Goal: Task Accomplishment & Management: Use online tool/utility

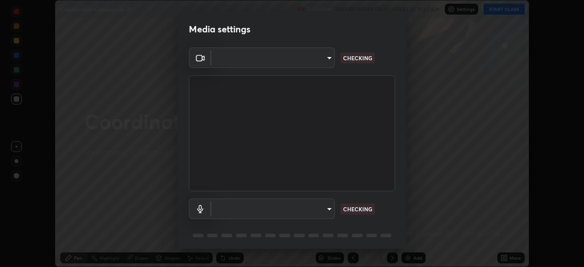
scroll to position [267, 584]
type input "5a3b26b24554f8cf6e797ef24758c72d9ac35fc194b839c1ab14931f8614fd13"
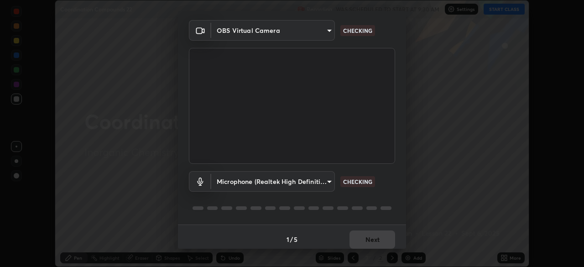
scroll to position [32, 0]
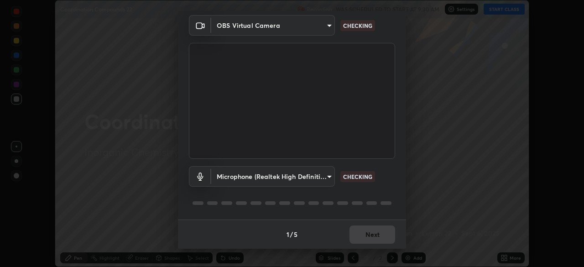
click at [284, 175] on body "Erase all Coordination Compounds 22 Recording WAS SCHEDULED TO START AT 9:30 AM…" at bounding box center [292, 133] width 584 height 267
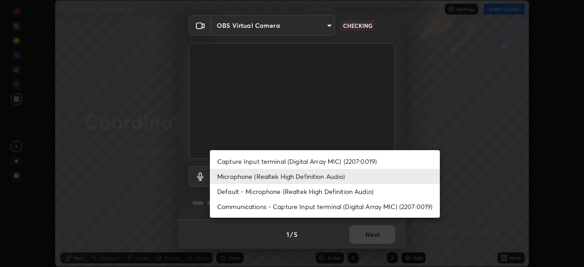
click at [274, 191] on li "Default - Microphone (Realtek High Definition Audio)" at bounding box center [325, 191] width 230 height 15
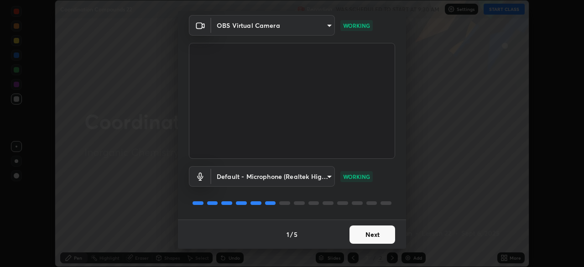
click at [271, 176] on body "Erase all Coordination Compounds 22 Recording WAS SCHEDULED TO START AT 9:30 AM…" at bounding box center [292, 133] width 584 height 267
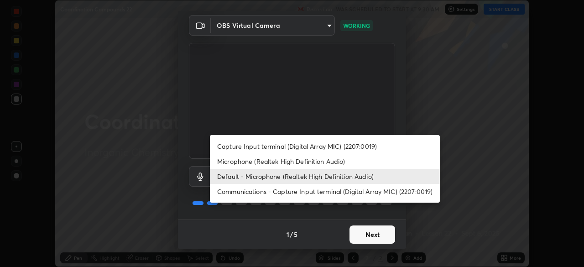
click at [239, 161] on li "Microphone (Realtek High Definition Audio)" at bounding box center [325, 161] width 230 height 15
type input "a2845f27f241d78e81142a5bcad2dd0661d1231b7acccdda9ee201247719edf7"
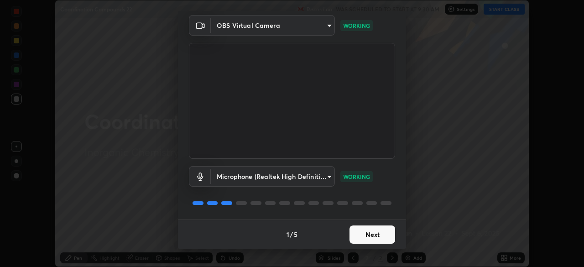
click at [361, 233] on button "Next" at bounding box center [373, 234] width 46 height 18
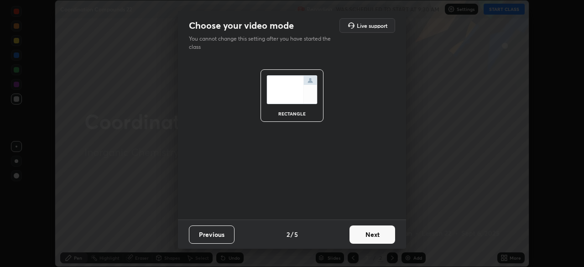
click at [364, 236] on button "Next" at bounding box center [373, 234] width 46 height 18
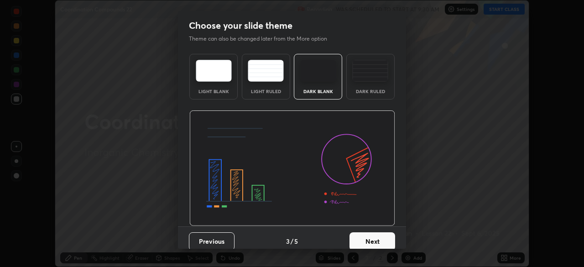
click at [364, 240] on button "Next" at bounding box center [373, 241] width 46 height 18
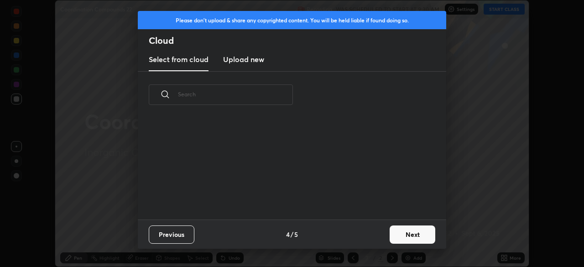
click at [394, 238] on button "Next" at bounding box center [413, 234] width 46 height 18
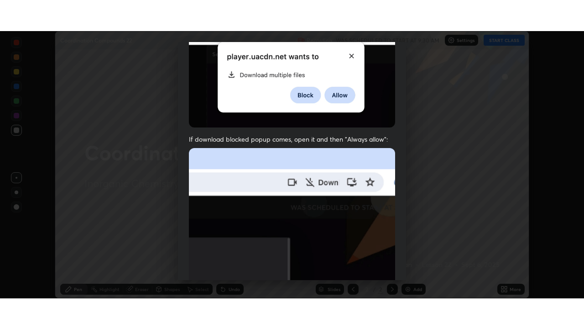
scroll to position [219, 0]
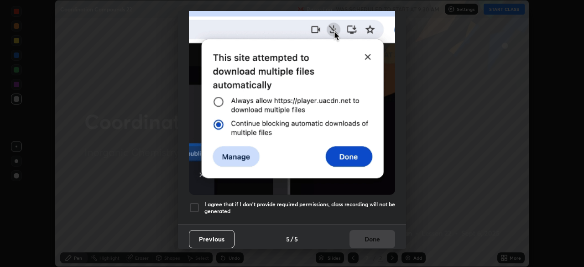
click at [194, 202] on div at bounding box center [194, 207] width 11 height 11
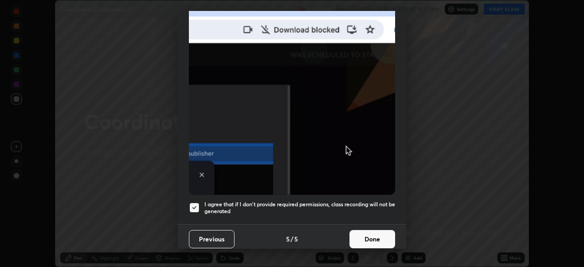
click at [352, 230] on button "Done" at bounding box center [373, 239] width 46 height 18
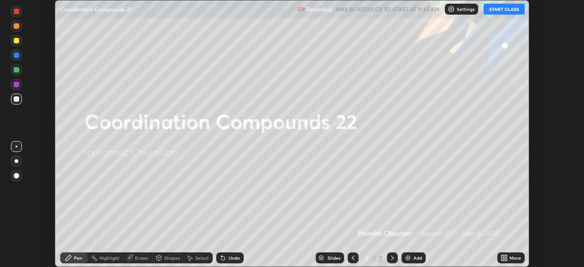
click at [500, 8] on button "START CLASS" at bounding box center [504, 9] width 41 height 11
click at [505, 259] on icon at bounding box center [506, 259] width 2 height 2
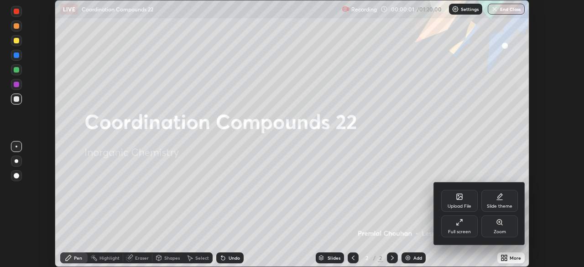
click at [456, 225] on icon at bounding box center [459, 222] width 7 height 7
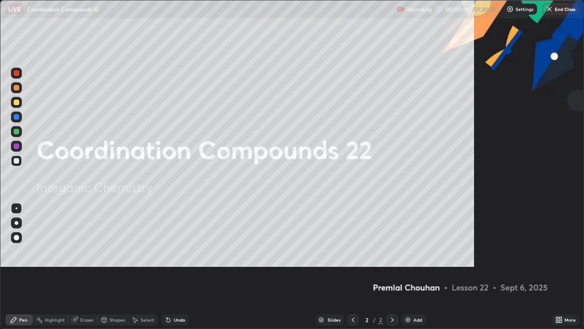
scroll to position [329, 584]
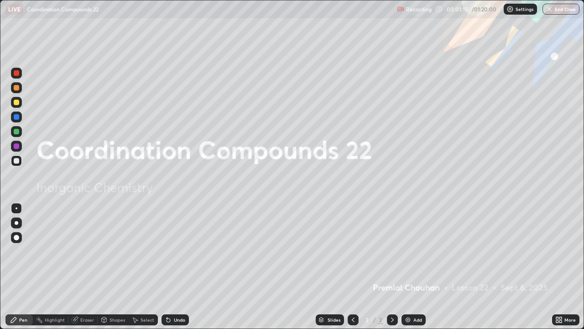
click at [408, 267] on img at bounding box center [407, 319] width 7 height 7
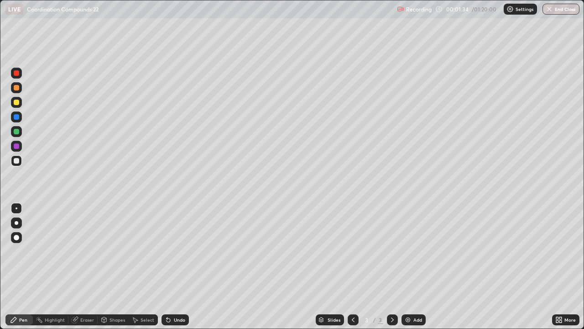
click at [15, 131] on div at bounding box center [16, 131] width 5 height 5
click at [16, 134] on div at bounding box center [16, 131] width 5 height 5
click at [16, 160] on div at bounding box center [16, 160] width 5 height 5
click at [86, 267] on div "Eraser" at bounding box center [87, 319] width 14 height 5
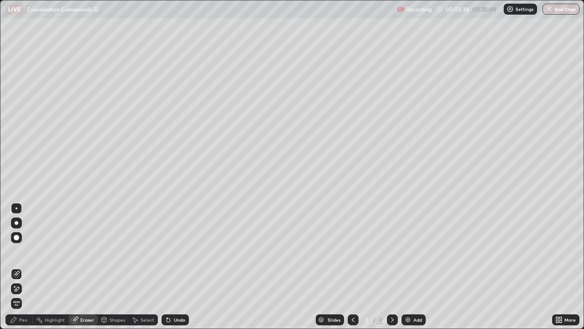
click at [28, 267] on div "Pen" at bounding box center [18, 319] width 27 height 11
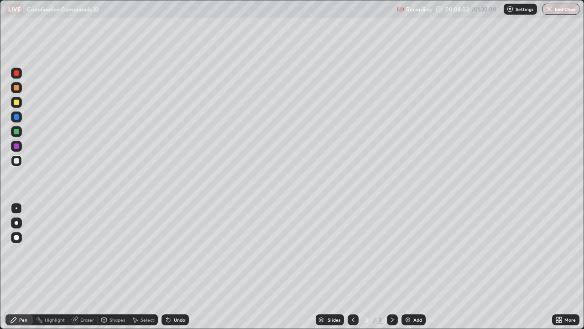
click at [409, 267] on img at bounding box center [407, 319] width 7 height 7
click at [17, 100] on div at bounding box center [16, 101] width 5 height 5
click at [17, 88] on div at bounding box center [16, 87] width 5 height 5
click at [84, 267] on div "Eraser" at bounding box center [87, 319] width 14 height 5
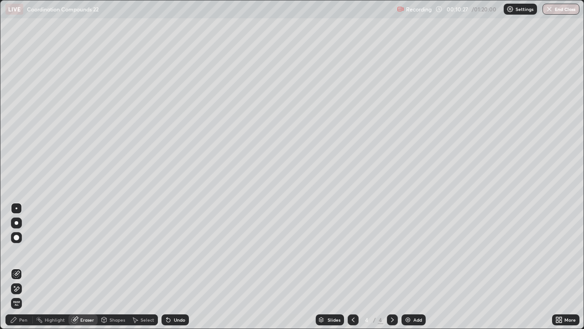
click at [28, 267] on div "Pen" at bounding box center [18, 319] width 27 height 11
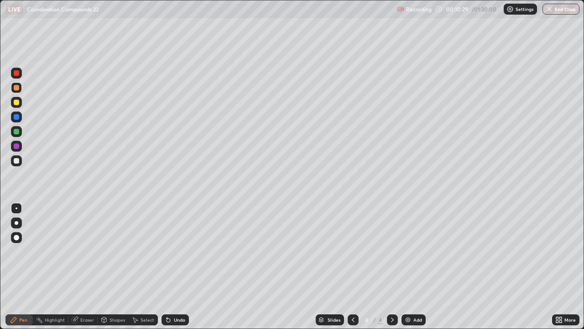
click at [84, 267] on div "Eraser" at bounding box center [87, 319] width 14 height 5
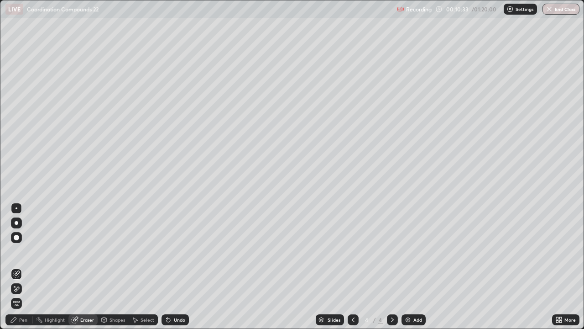
click at [20, 267] on div "Pen" at bounding box center [23, 319] width 8 height 5
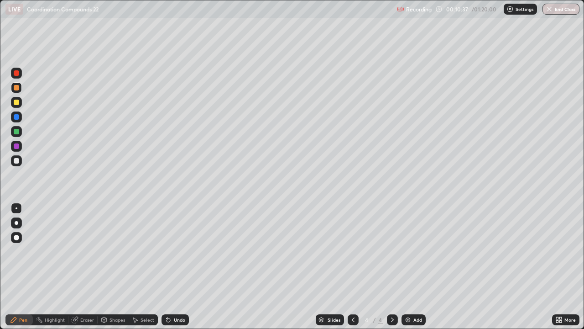
click at [16, 103] on div at bounding box center [16, 101] width 5 height 5
click at [407, 267] on img at bounding box center [407, 319] width 7 height 7
click at [16, 90] on div at bounding box center [16, 87] width 5 height 5
click at [19, 88] on div at bounding box center [16, 87] width 5 height 5
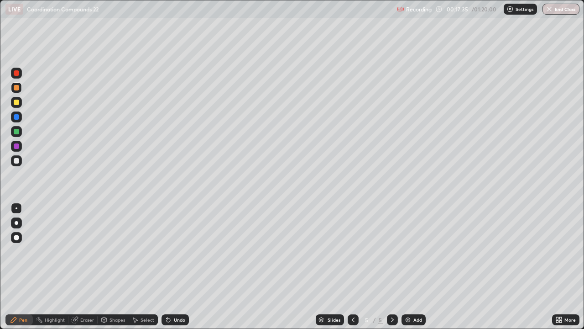
click at [17, 132] on div at bounding box center [16, 131] width 5 height 5
click at [15, 106] on div at bounding box center [16, 102] width 11 height 11
click at [86, 267] on div "Eraser" at bounding box center [87, 319] width 14 height 5
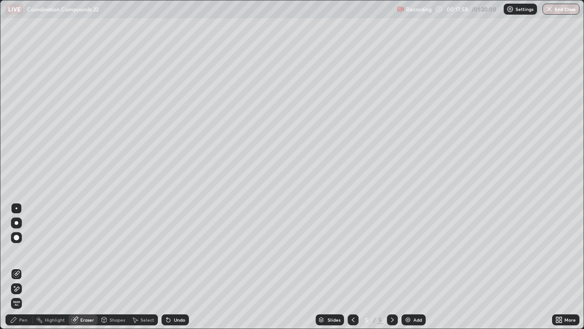
click at [23, 267] on div "Pen" at bounding box center [23, 319] width 8 height 5
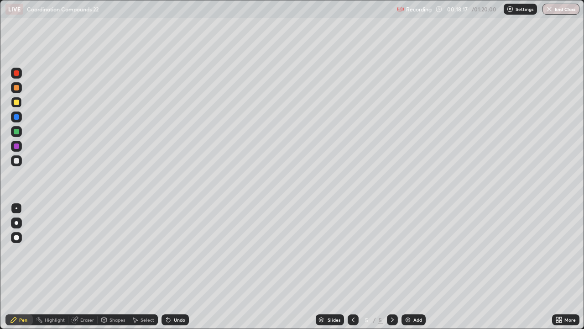
click at [16, 92] on div at bounding box center [16, 87] width 11 height 11
click at [14, 89] on div at bounding box center [16, 87] width 5 height 5
click at [85, 267] on div "Eraser" at bounding box center [87, 319] width 14 height 5
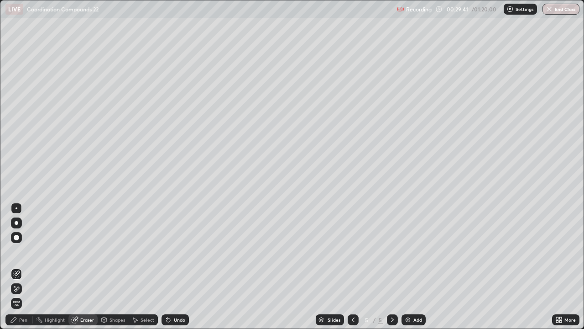
click at [23, 267] on div "Pen" at bounding box center [23, 319] width 8 height 5
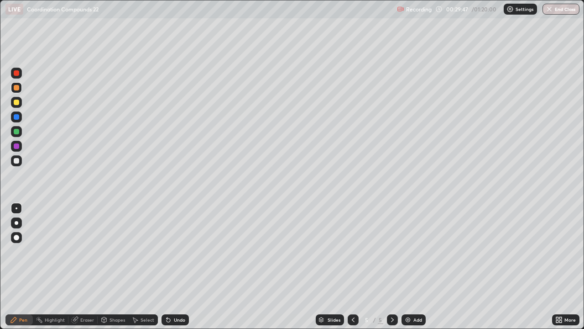
click at [84, 267] on div "Eraser" at bounding box center [87, 319] width 14 height 5
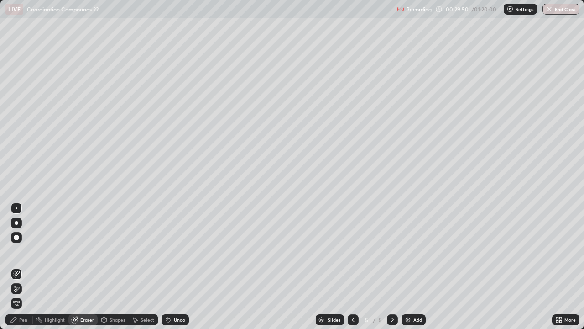
click at [26, 267] on div "Pen" at bounding box center [18, 319] width 27 height 11
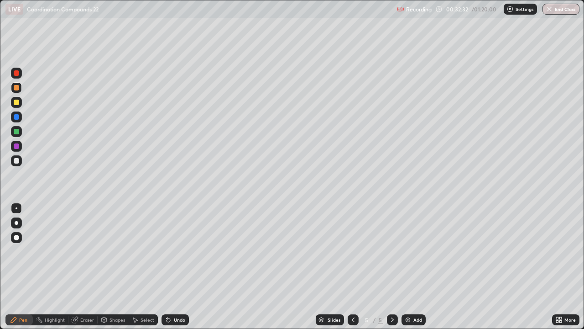
click at [409, 267] on img at bounding box center [407, 319] width 7 height 7
click at [16, 103] on div at bounding box center [16, 101] width 5 height 5
click at [16, 88] on div at bounding box center [16, 87] width 5 height 5
click at [15, 89] on div at bounding box center [16, 87] width 5 height 5
click at [15, 162] on div at bounding box center [16, 160] width 5 height 5
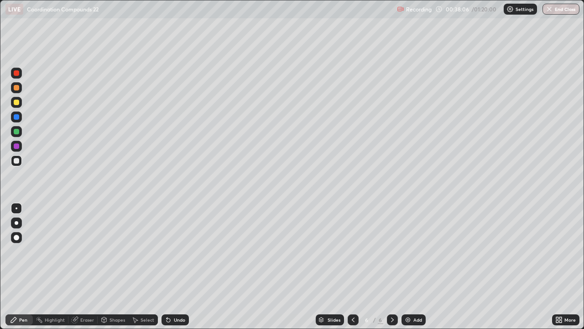
click at [16, 161] on div at bounding box center [16, 160] width 5 height 5
click at [405, 267] on img at bounding box center [407, 319] width 7 height 7
click at [16, 133] on div at bounding box center [16, 131] width 5 height 5
click at [17, 132] on div at bounding box center [16, 131] width 5 height 5
click at [16, 104] on div at bounding box center [16, 101] width 5 height 5
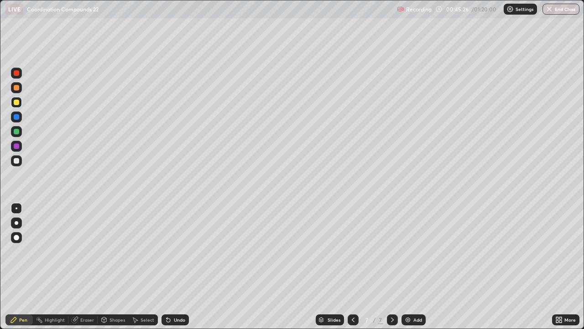
click at [83, 267] on div "Eraser" at bounding box center [87, 319] width 14 height 5
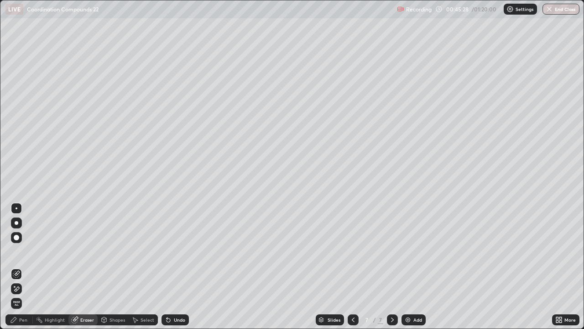
click at [21, 267] on div "Pen" at bounding box center [23, 319] width 8 height 5
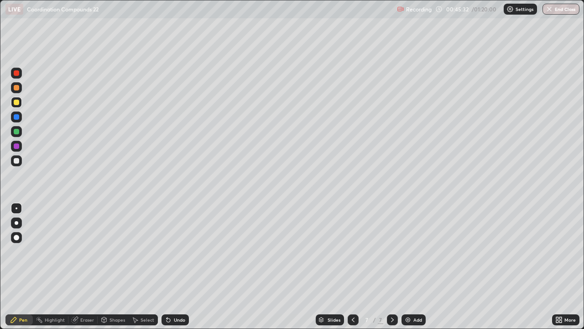
click at [83, 267] on div "Eraser" at bounding box center [87, 319] width 14 height 5
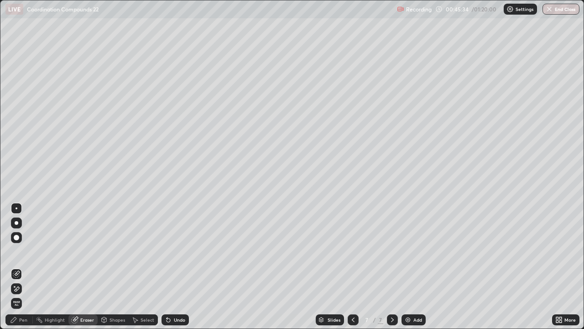
click at [26, 267] on div "Pen" at bounding box center [23, 319] width 8 height 5
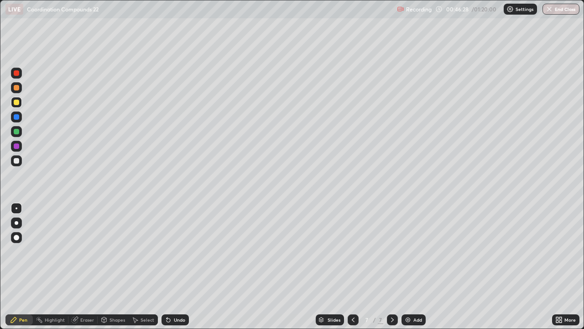
click at [91, 267] on div "Eraser" at bounding box center [87, 319] width 14 height 5
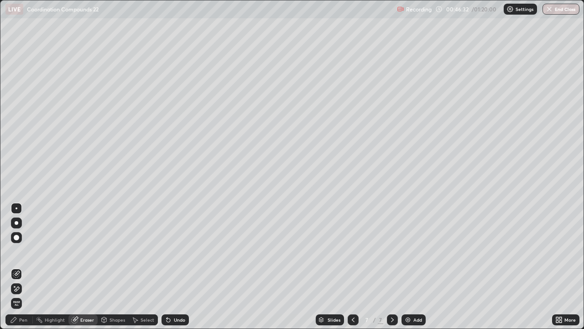
click at [25, 267] on div "Pen" at bounding box center [18, 319] width 27 height 11
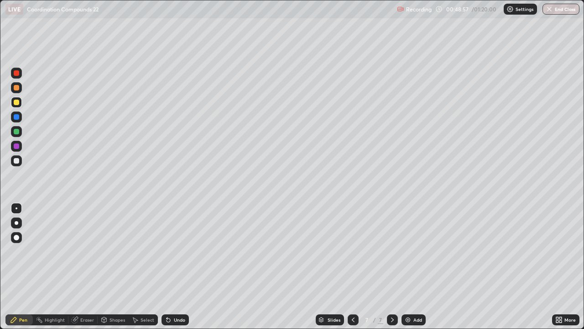
click at [15, 131] on div at bounding box center [16, 131] width 5 height 5
click at [407, 267] on img at bounding box center [407, 319] width 7 height 7
click at [16, 102] on div at bounding box center [16, 101] width 5 height 5
click at [87, 267] on div "Eraser" at bounding box center [87, 319] width 14 height 5
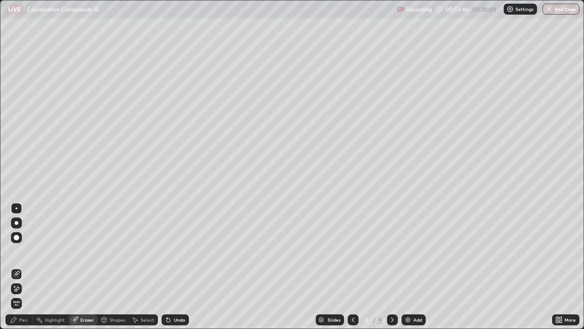
click at [23, 267] on div "Pen" at bounding box center [23, 319] width 8 height 5
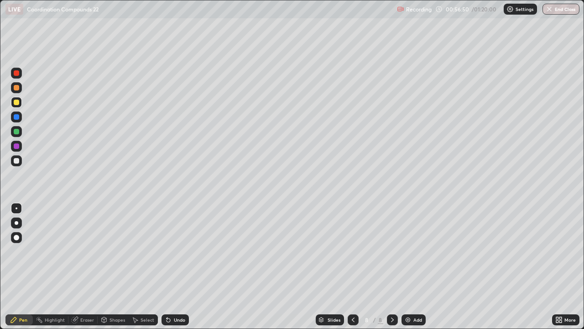
click at [408, 267] on img at bounding box center [407, 319] width 7 height 7
click at [15, 87] on div at bounding box center [16, 87] width 5 height 5
click at [15, 86] on div at bounding box center [16, 87] width 5 height 5
click at [85, 267] on div "Eraser" at bounding box center [87, 319] width 14 height 5
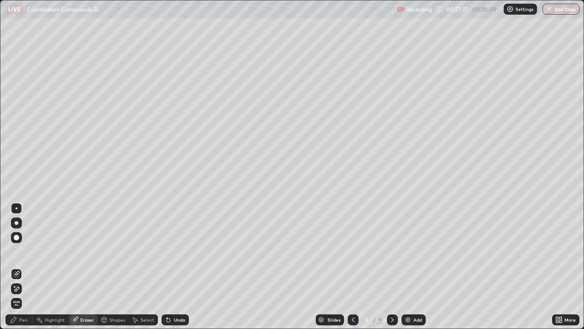
click at [27, 267] on div "Pen" at bounding box center [18, 319] width 27 height 11
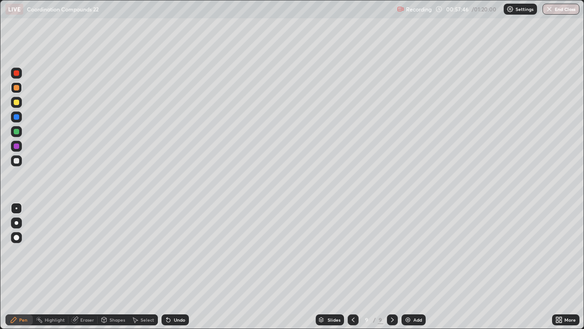
click at [87, 267] on div "Eraser" at bounding box center [87, 319] width 14 height 5
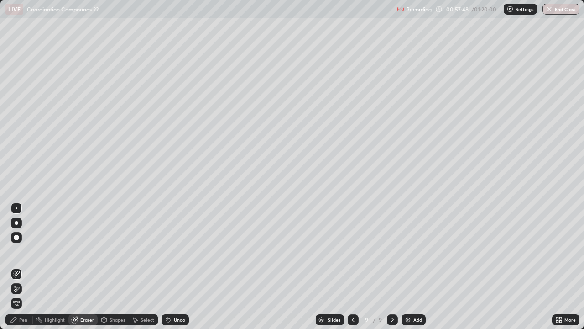
click at [24, 267] on div "Pen" at bounding box center [23, 319] width 8 height 5
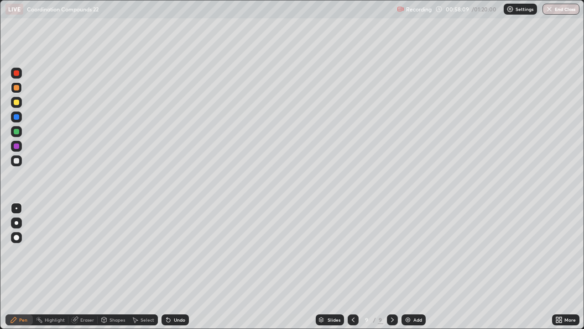
click at [17, 221] on div at bounding box center [17, 223] width 4 height 4
click at [16, 104] on div at bounding box center [16, 101] width 5 height 5
click at [16, 105] on div at bounding box center [16, 102] width 11 height 11
click at [87, 267] on div "Eraser" at bounding box center [87, 319] width 14 height 5
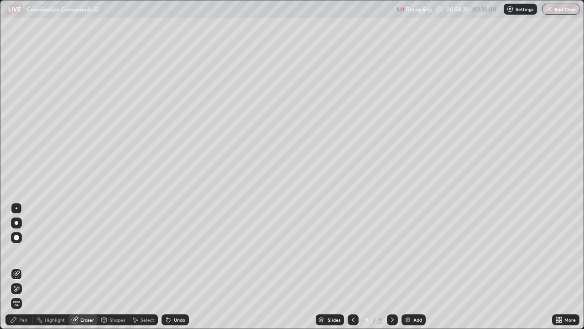
click at [29, 267] on div "Pen" at bounding box center [18, 319] width 27 height 11
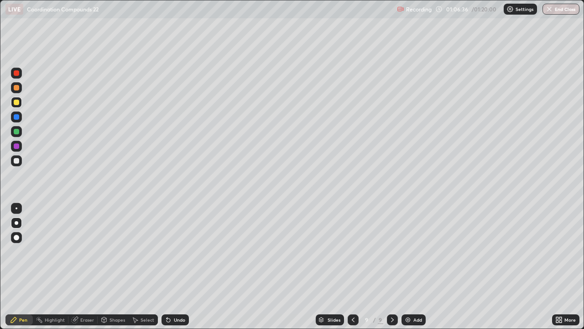
click at [350, 267] on icon at bounding box center [353, 319] width 7 height 7
click at [354, 267] on icon at bounding box center [353, 319] width 7 height 7
click at [352, 267] on icon at bounding box center [353, 319] width 7 height 7
click at [391, 267] on icon at bounding box center [392, 319] width 7 height 7
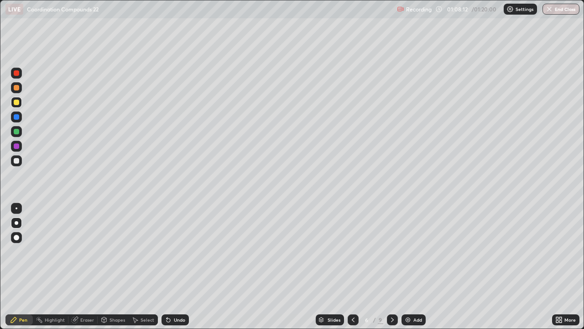
click at [18, 88] on div at bounding box center [16, 87] width 5 height 5
click at [17, 87] on div at bounding box center [16, 87] width 5 height 5
click at [404, 267] on img at bounding box center [407, 319] width 7 height 7
click at [392, 267] on icon at bounding box center [392, 319] width 7 height 7
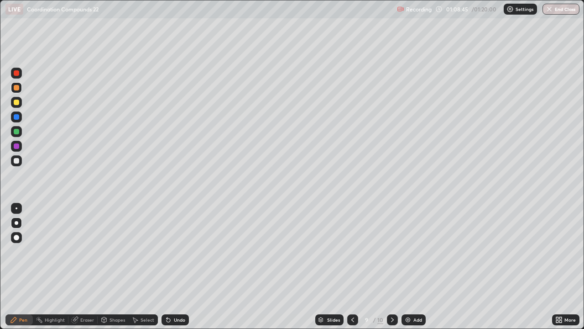
click at [391, 267] on icon at bounding box center [392, 319] width 7 height 7
click at [392, 267] on icon at bounding box center [392, 319] width 7 height 7
click at [408, 267] on img at bounding box center [407, 319] width 7 height 7
click at [16, 102] on div at bounding box center [16, 101] width 5 height 5
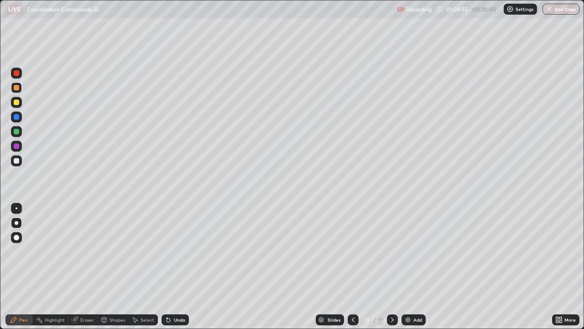
click at [16, 101] on div at bounding box center [16, 101] width 5 height 5
click at [15, 89] on div at bounding box center [16, 87] width 5 height 5
click at [16, 86] on div at bounding box center [16, 87] width 5 height 5
click at [14, 105] on div at bounding box center [16, 101] width 5 height 5
click at [16, 103] on div at bounding box center [16, 101] width 5 height 5
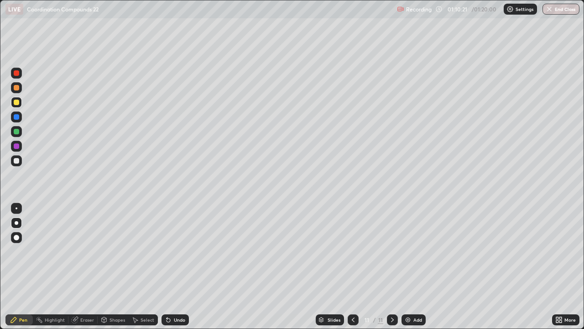
click at [16, 88] on div at bounding box center [16, 87] width 5 height 5
click at [18, 89] on div at bounding box center [16, 87] width 5 height 5
click at [17, 131] on div at bounding box center [16, 131] width 5 height 5
click at [20, 131] on div at bounding box center [16, 131] width 11 height 11
click at [15, 89] on div at bounding box center [16, 87] width 5 height 5
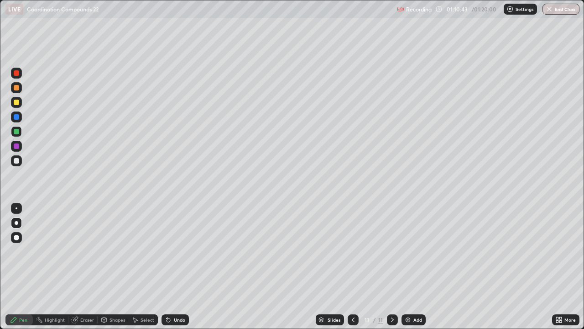
click at [14, 89] on div at bounding box center [16, 87] width 11 height 11
click at [16, 103] on div at bounding box center [16, 101] width 5 height 5
click at [16, 148] on div at bounding box center [16, 145] width 5 height 5
click at [17, 146] on div at bounding box center [16, 145] width 5 height 5
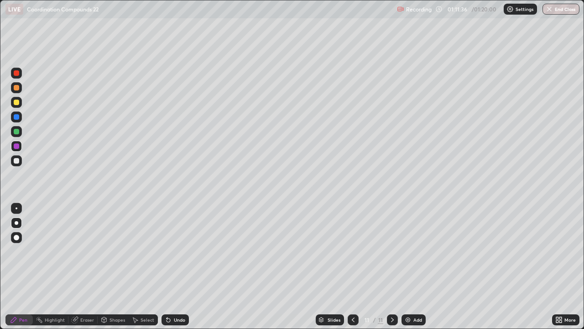
click at [15, 89] on div at bounding box center [16, 87] width 5 height 5
click at [15, 88] on div at bounding box center [16, 87] width 5 height 5
click at [567, 11] on button "End Class" at bounding box center [562, 9] width 36 height 11
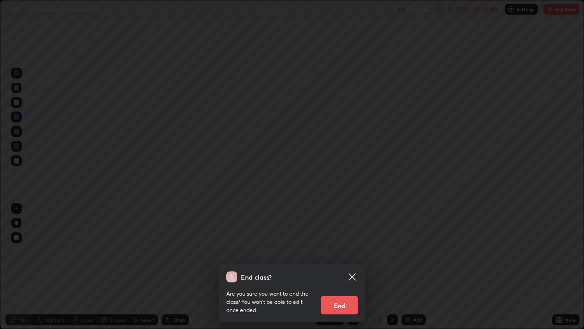
click at [342, 267] on button "End" at bounding box center [339, 305] width 37 height 18
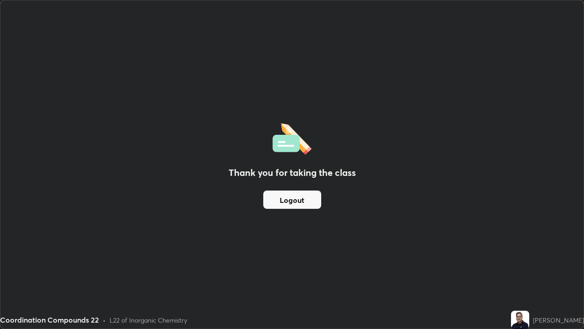
click at [311, 202] on button "Logout" at bounding box center [292, 199] width 58 height 18
click at [309, 200] on button "Logout" at bounding box center [292, 199] width 58 height 18
